Goal: Register for event/course

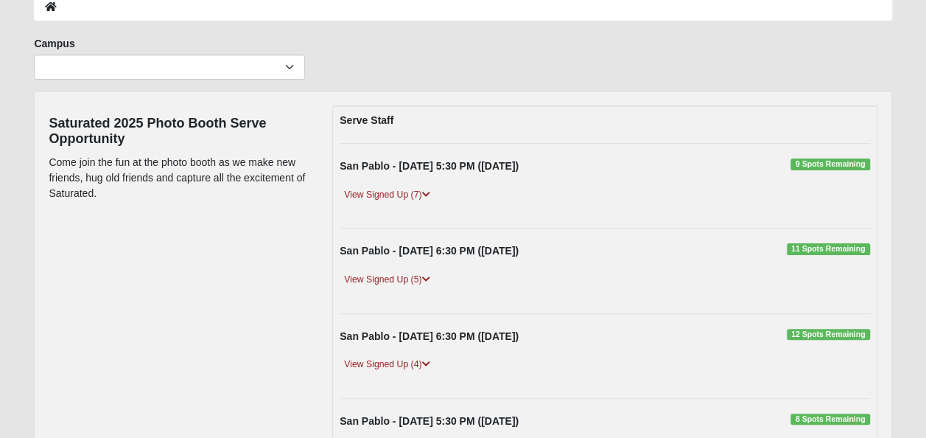
scroll to position [85, 0]
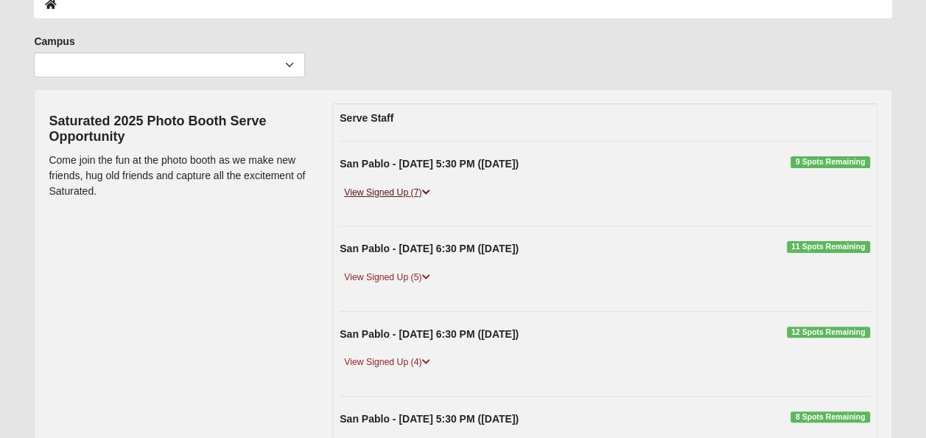
click at [377, 192] on link "View Signed Up (7)" at bounding box center [387, 192] width 94 height 15
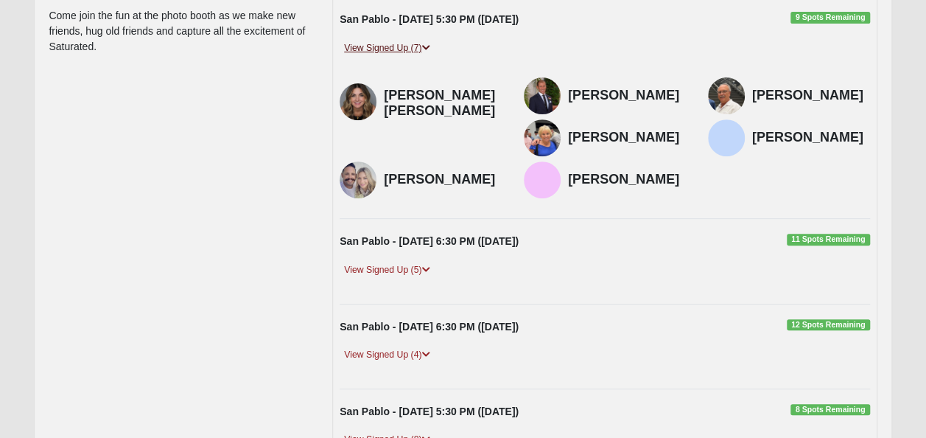
scroll to position [240, 0]
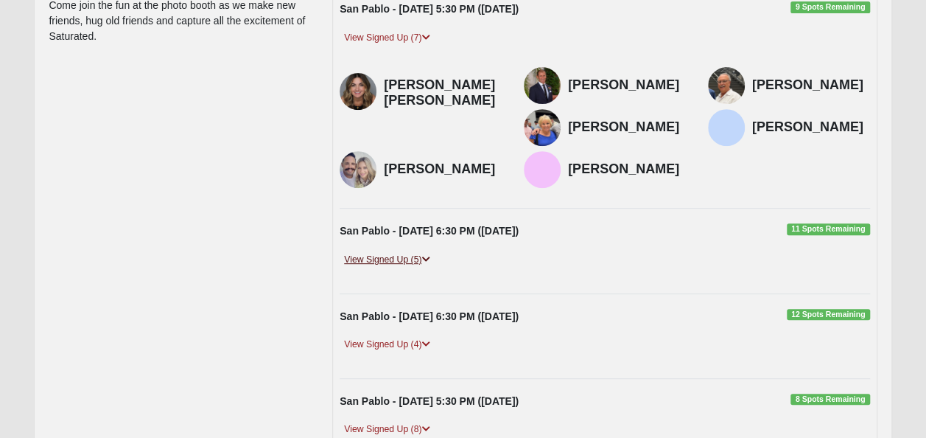
click at [394, 268] on link "View Signed Up (5)" at bounding box center [387, 259] width 94 height 15
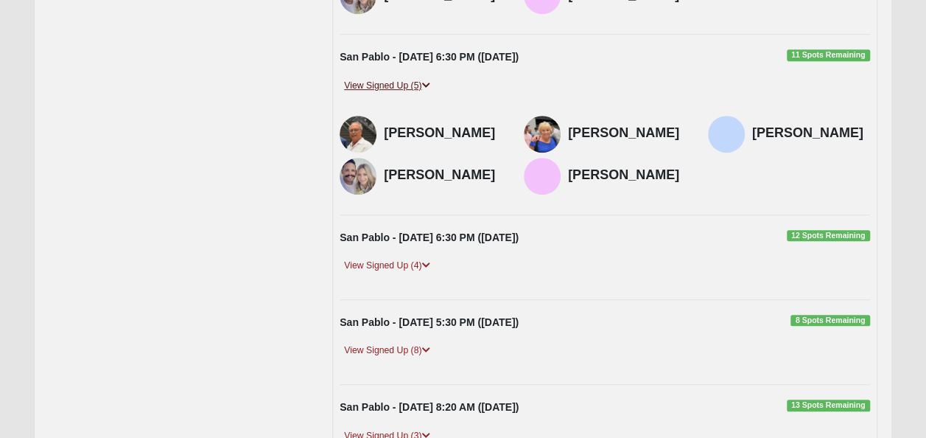
scroll to position [417, 0]
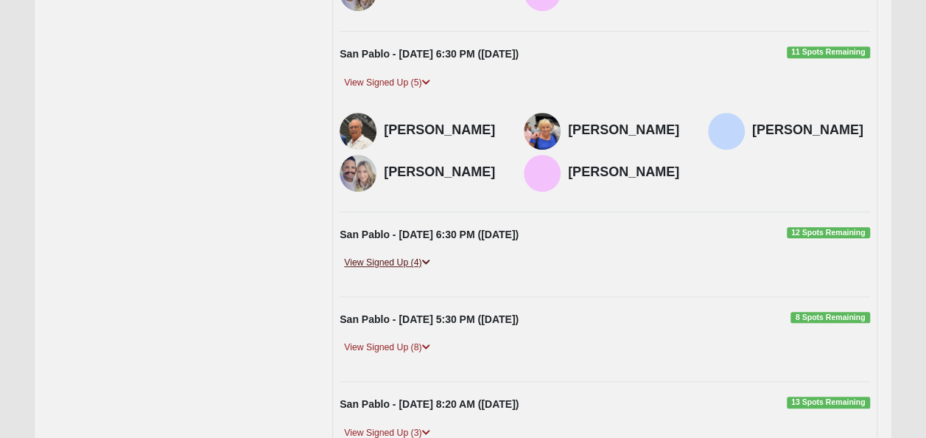
click at [394, 270] on link "View Signed Up (4)" at bounding box center [387, 262] width 94 height 15
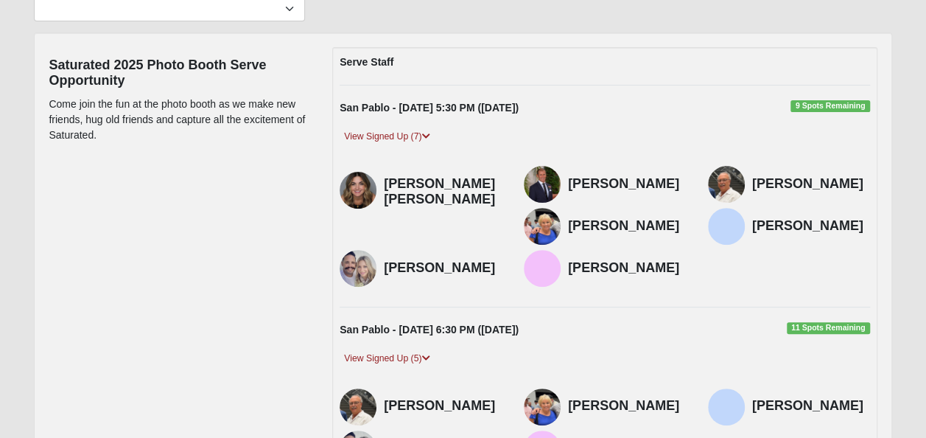
scroll to position [0, 0]
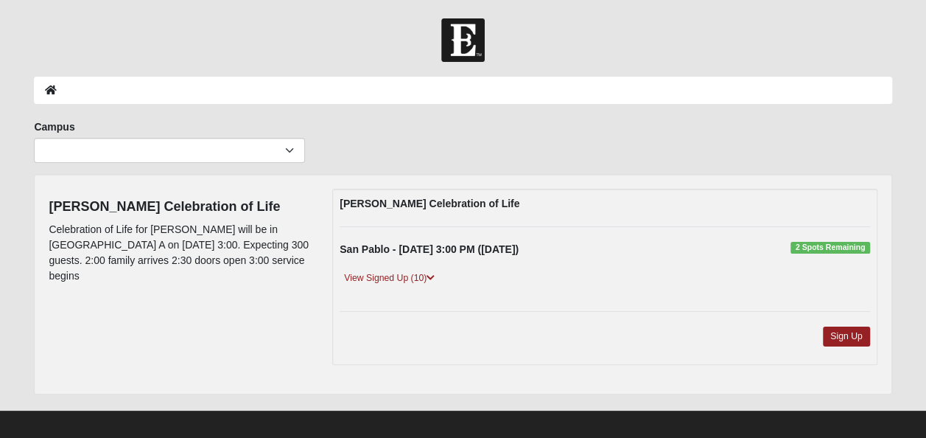
click at [413, 280] on link "View Signed Up (10)" at bounding box center [389, 277] width 99 height 15
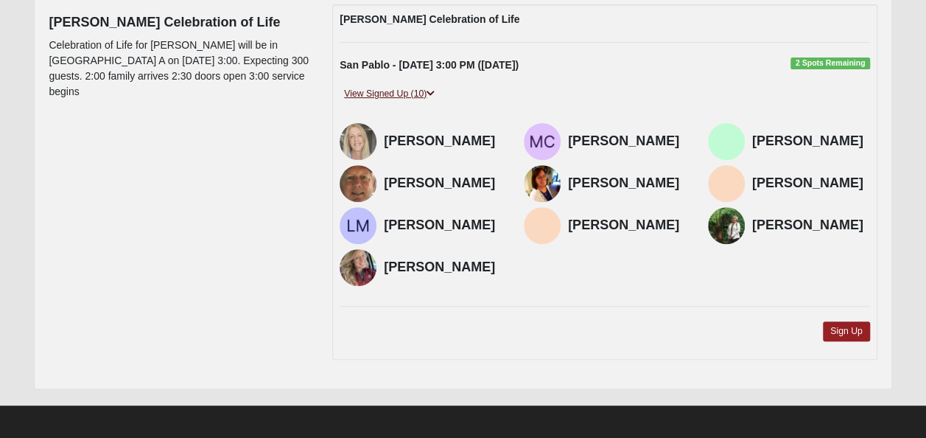
scroll to position [187, 0]
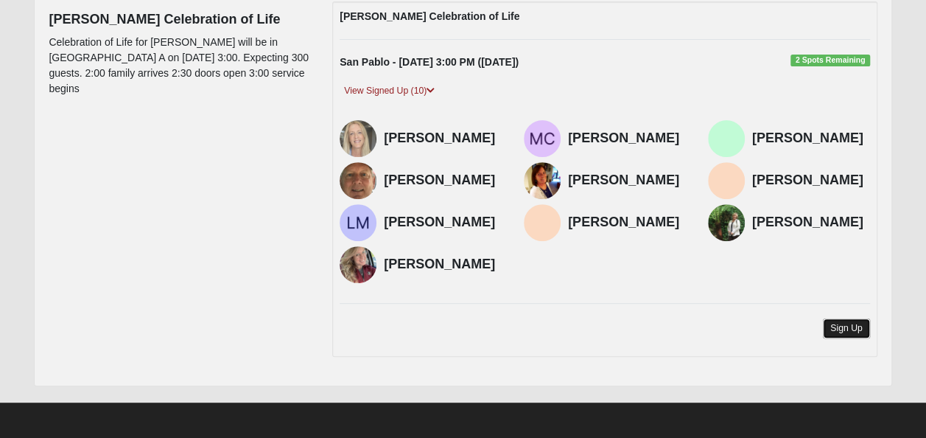
click at [842, 326] on link "Sign Up" at bounding box center [846, 328] width 47 height 20
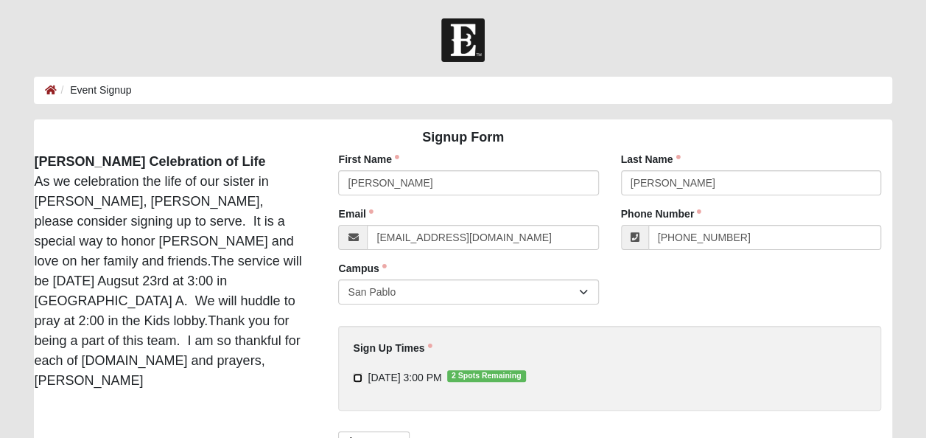
click at [357, 377] on input "8/23/2025 3:00 PM 2 Spots Remaining" at bounding box center [358, 378] width 10 height 10
checkbox input "true"
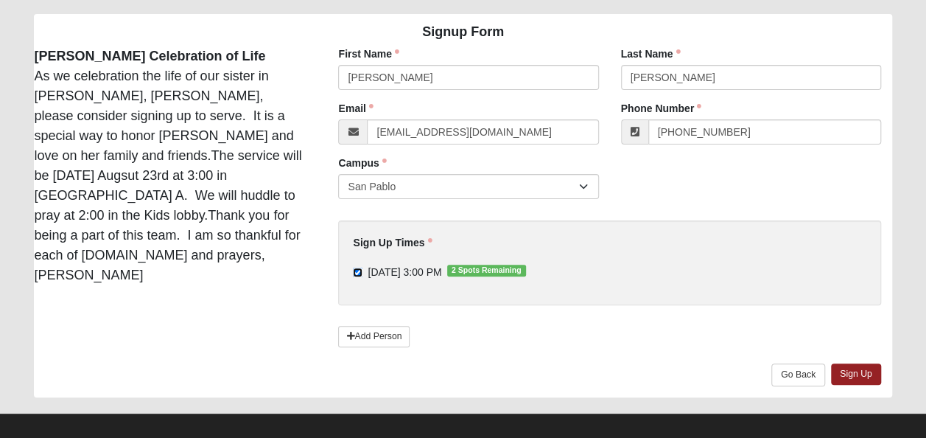
scroll to position [108, 0]
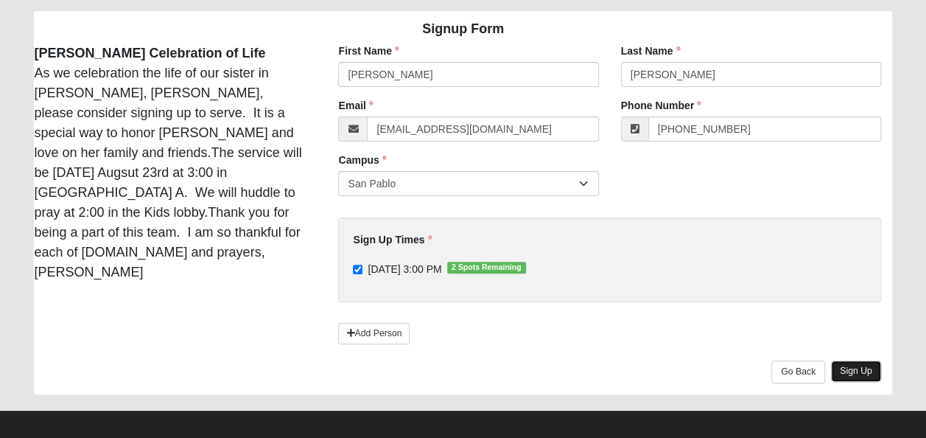
click at [851, 369] on link "Sign Up" at bounding box center [856, 370] width 50 height 21
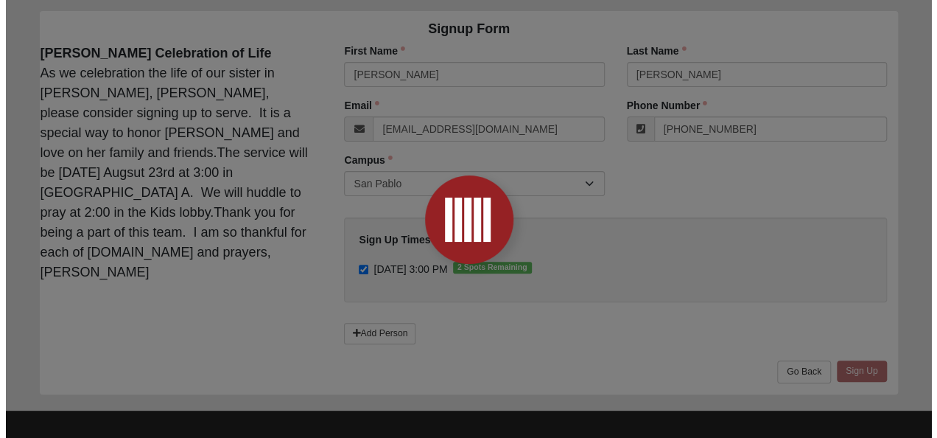
scroll to position [0, 0]
